Goal: Task Accomplishment & Management: Complete application form

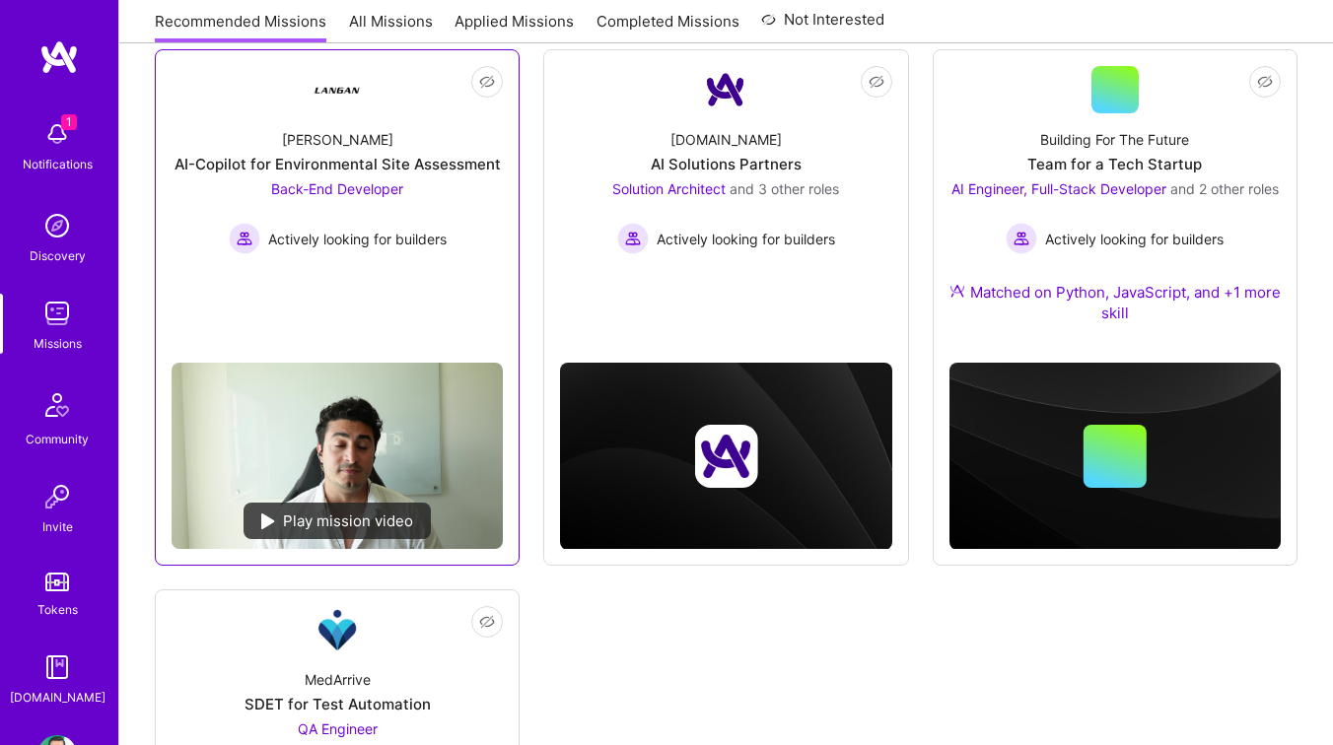
scroll to position [277, 0]
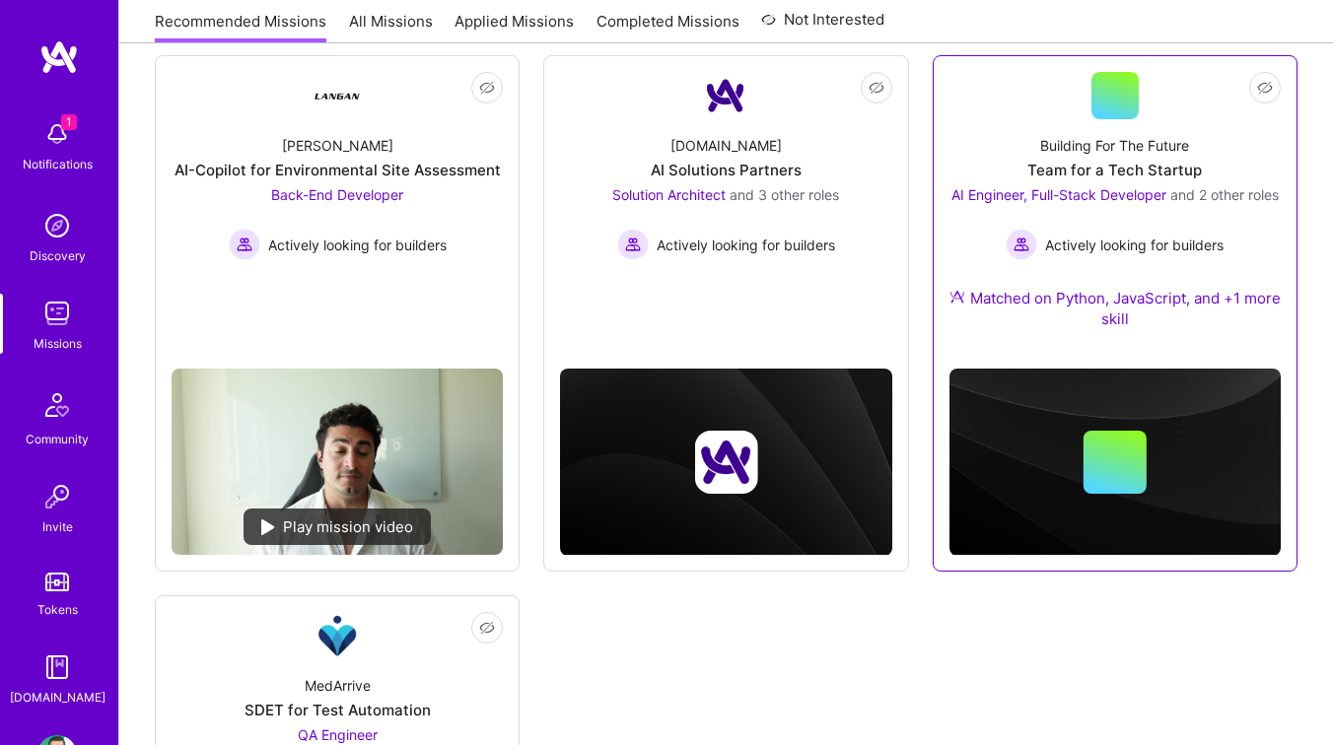
click at [997, 149] on div "Building For The Future Team for a Tech Startup AI Engineer, Full-Stack Develop…" at bounding box center [1114, 236] width 331 height 234
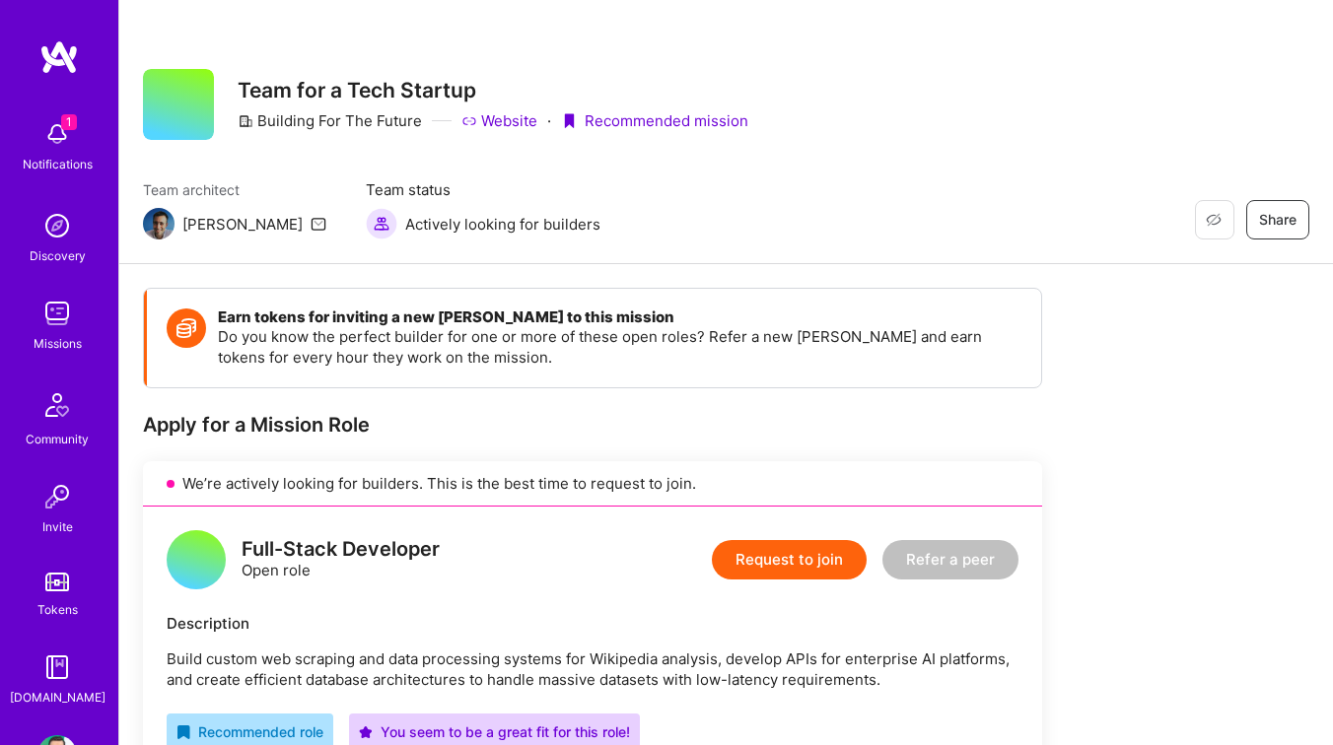
click at [776, 552] on button "Request to join" at bounding box center [789, 559] width 155 height 39
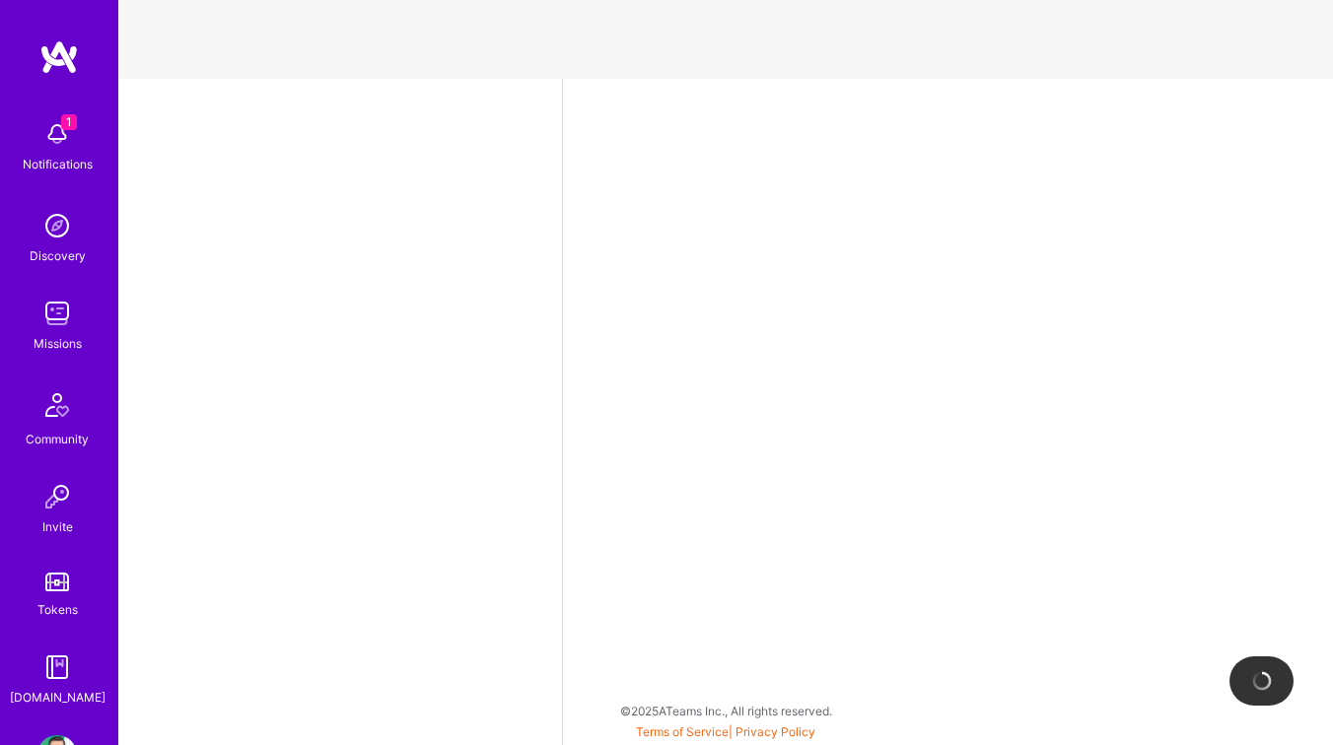
select select "RO"
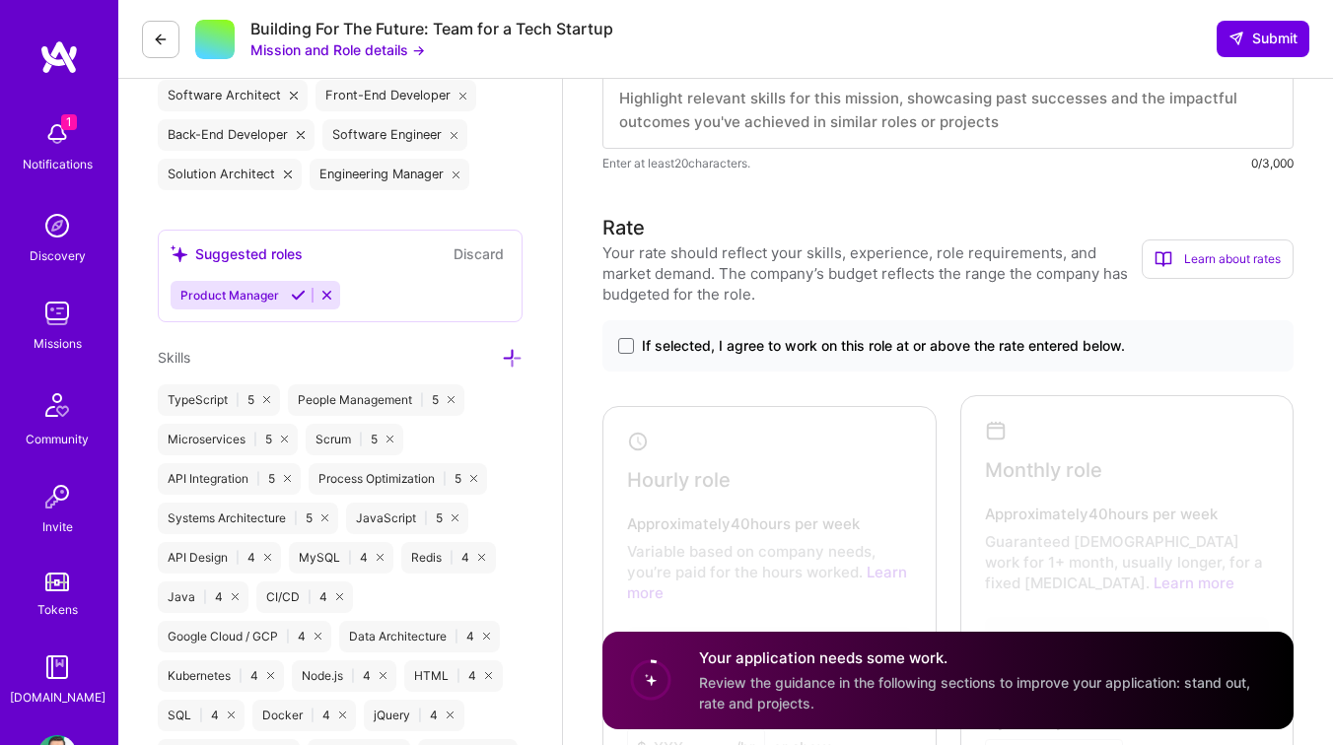
scroll to position [746, 0]
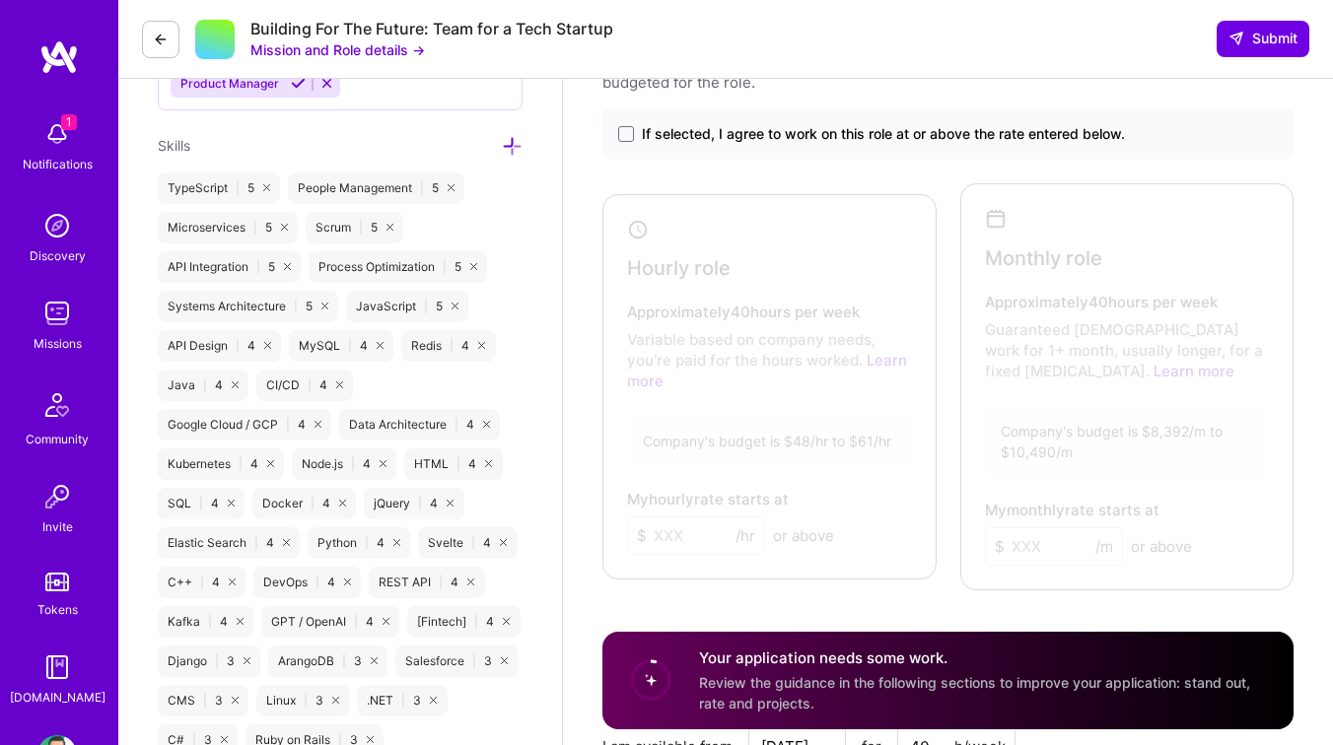
scroll to position [214, 0]
